Goal: Transaction & Acquisition: Purchase product/service

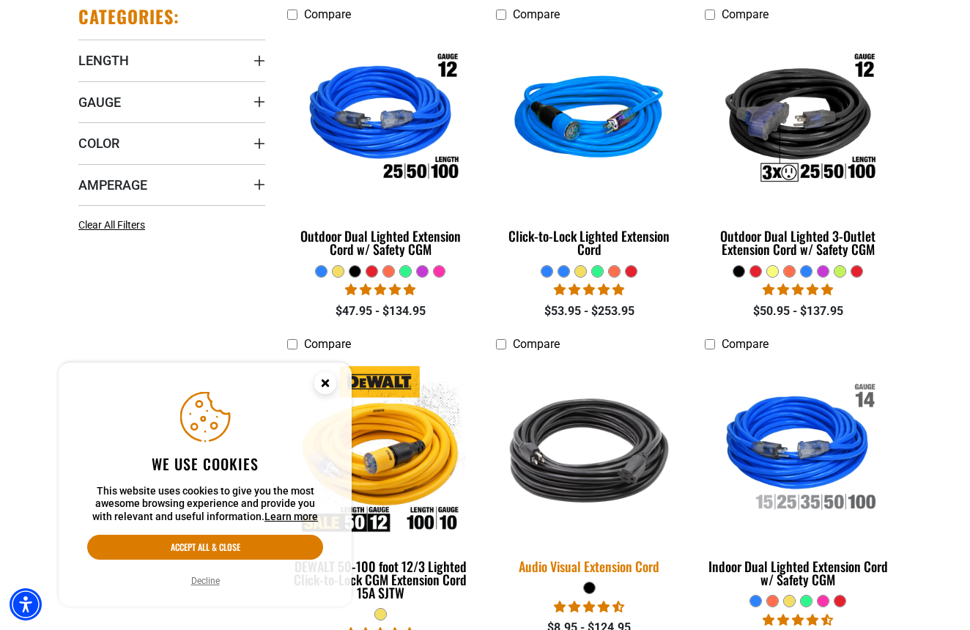
scroll to position [426, 0]
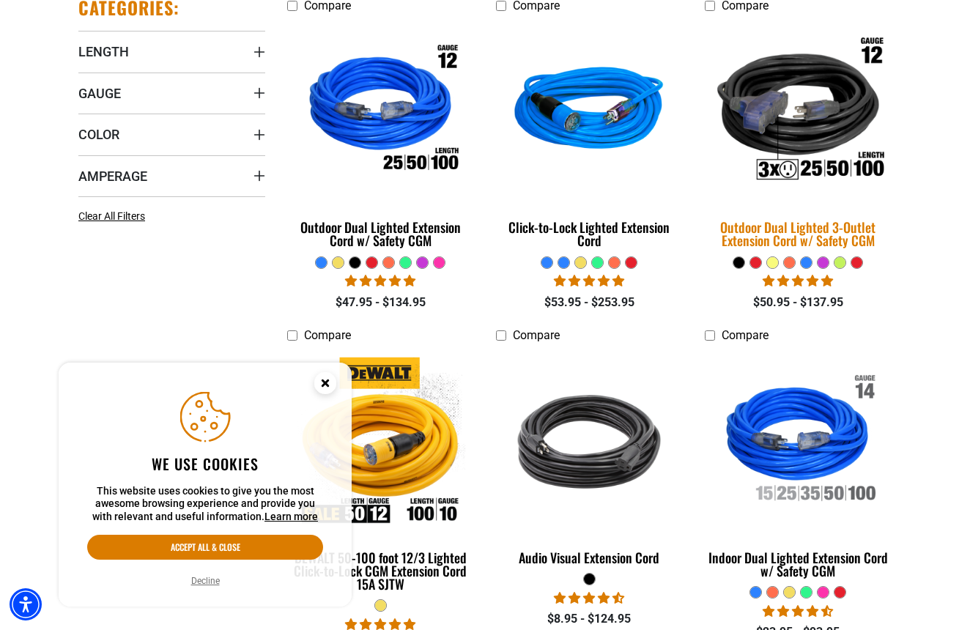
click at [835, 169] on img at bounding box center [797, 112] width 205 height 188
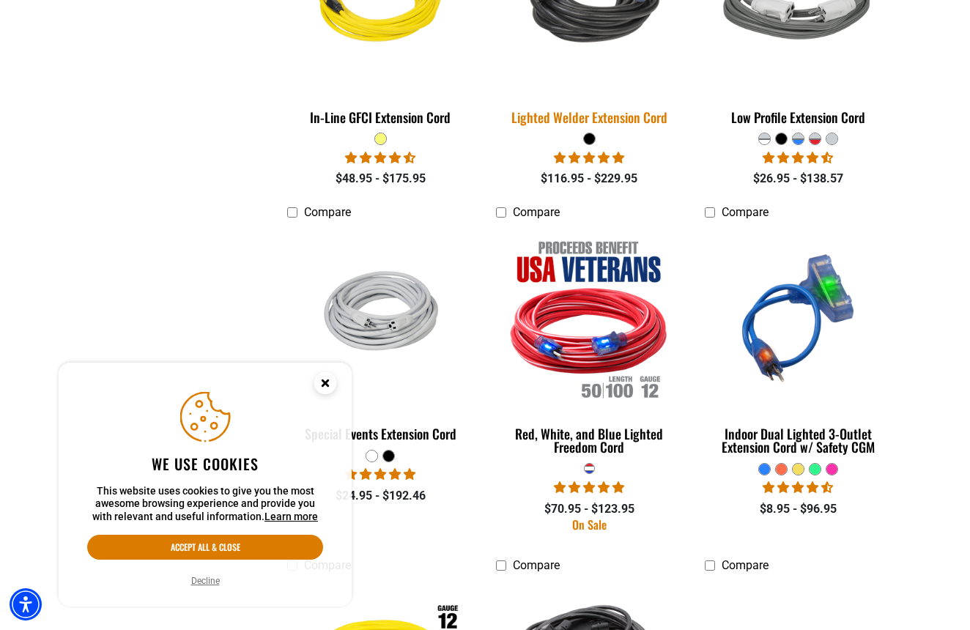
scroll to position [1881, 0]
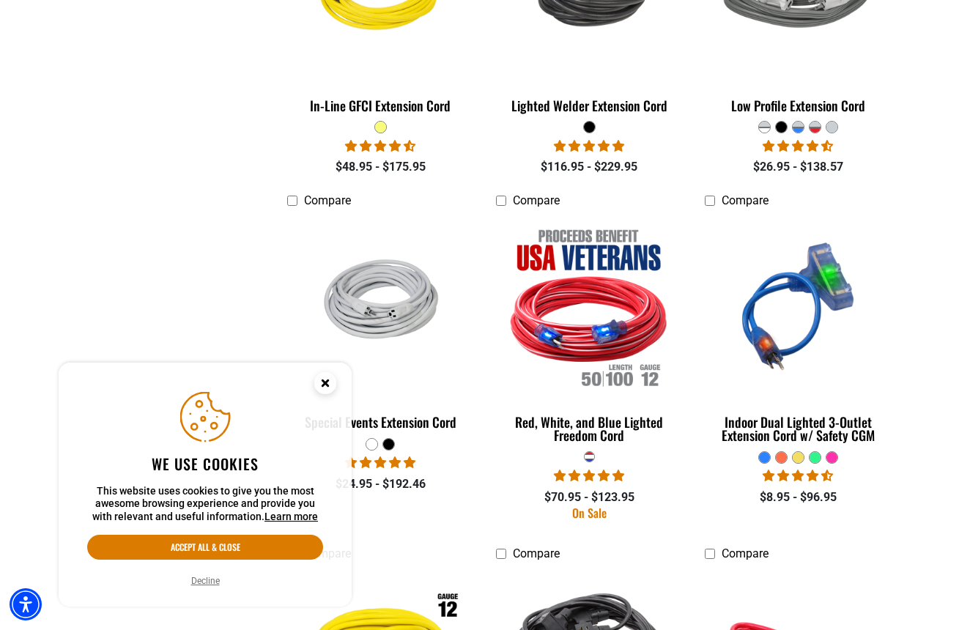
click at [324, 380] on icon "Close this option" at bounding box center [324, 382] width 5 height 5
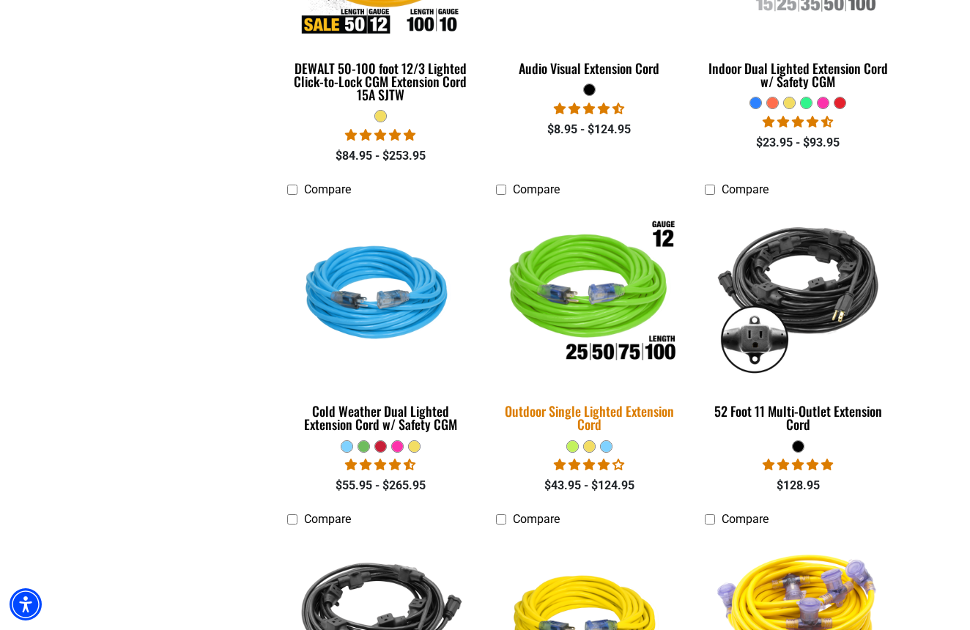
scroll to position [921, 0]
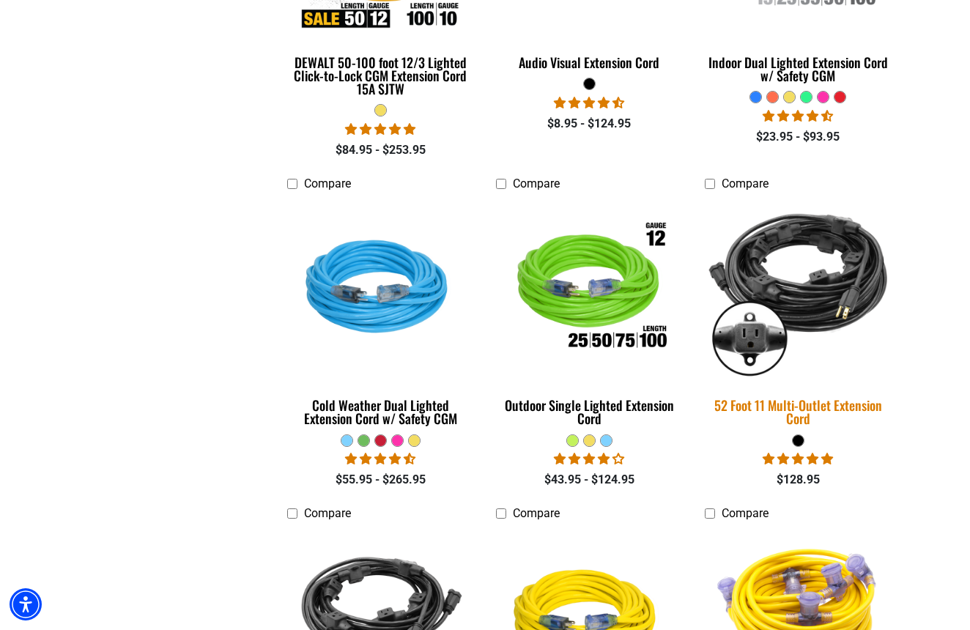
click at [815, 317] on img at bounding box center [797, 290] width 205 height 188
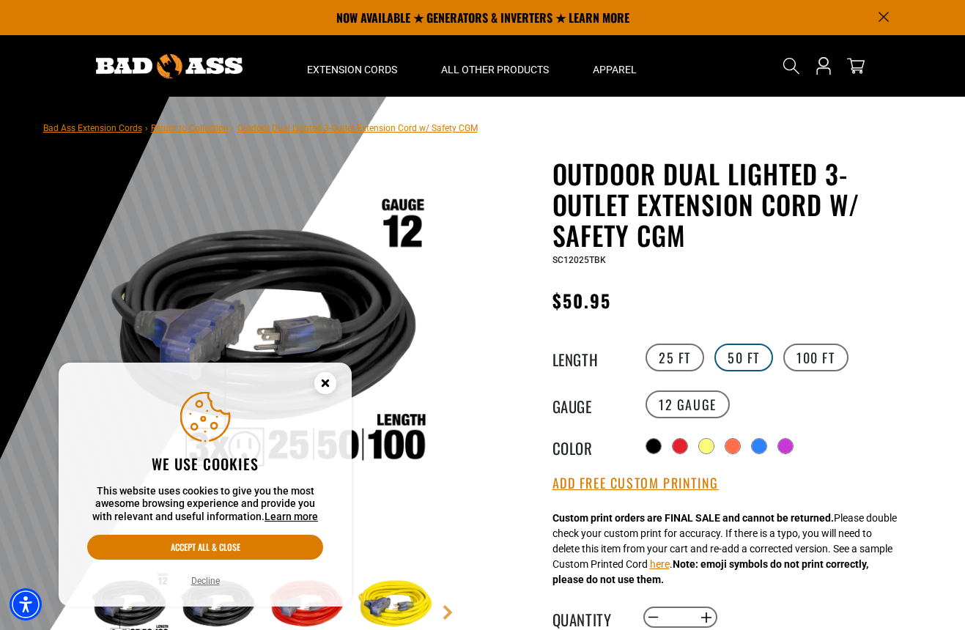
click at [756, 365] on label "50 FT" at bounding box center [744, 358] width 59 height 28
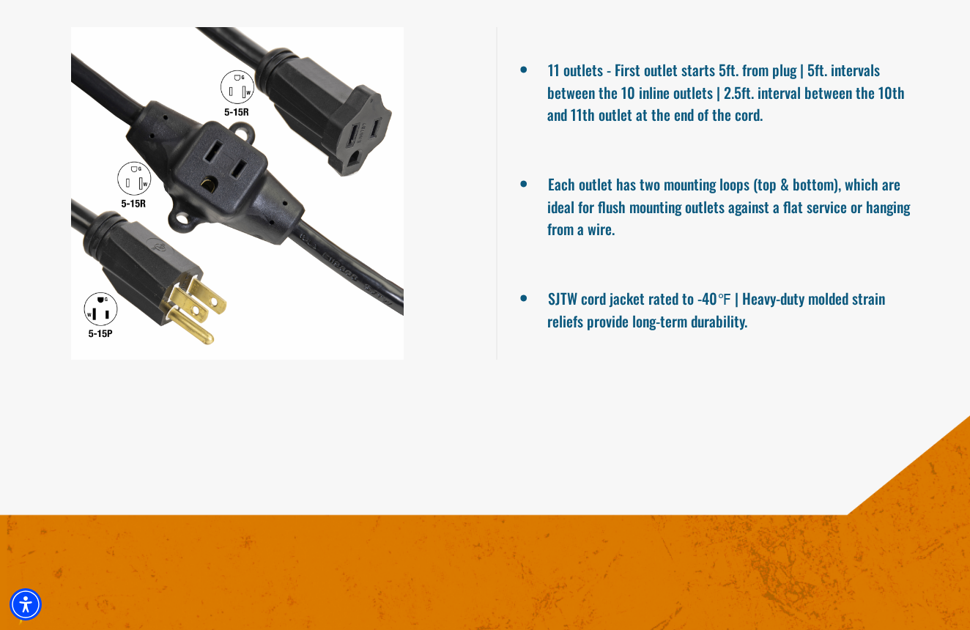
scroll to position [993, 0]
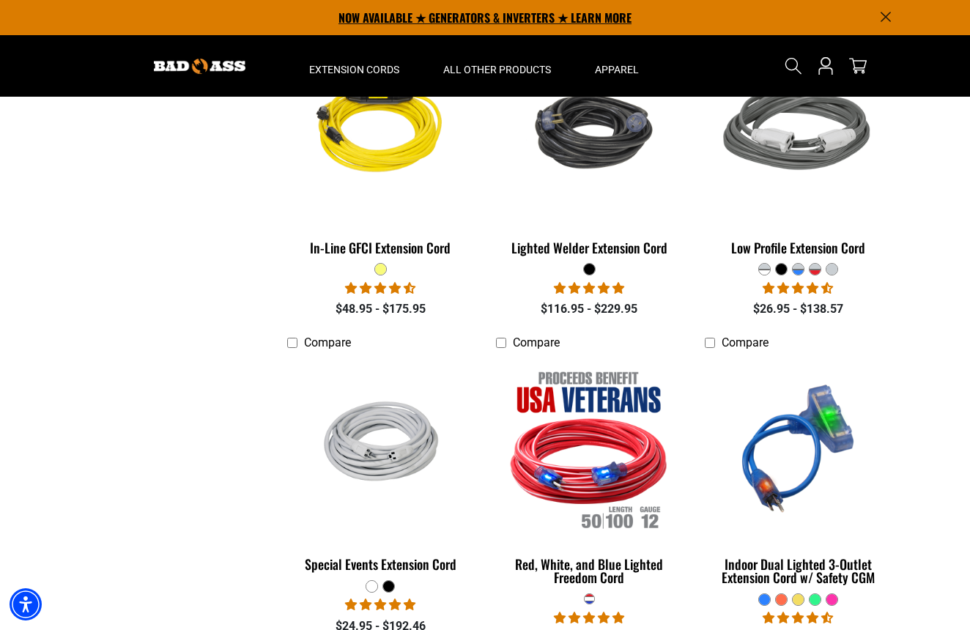
scroll to position [1738, 0]
